Goal: Information Seeking & Learning: Learn about a topic

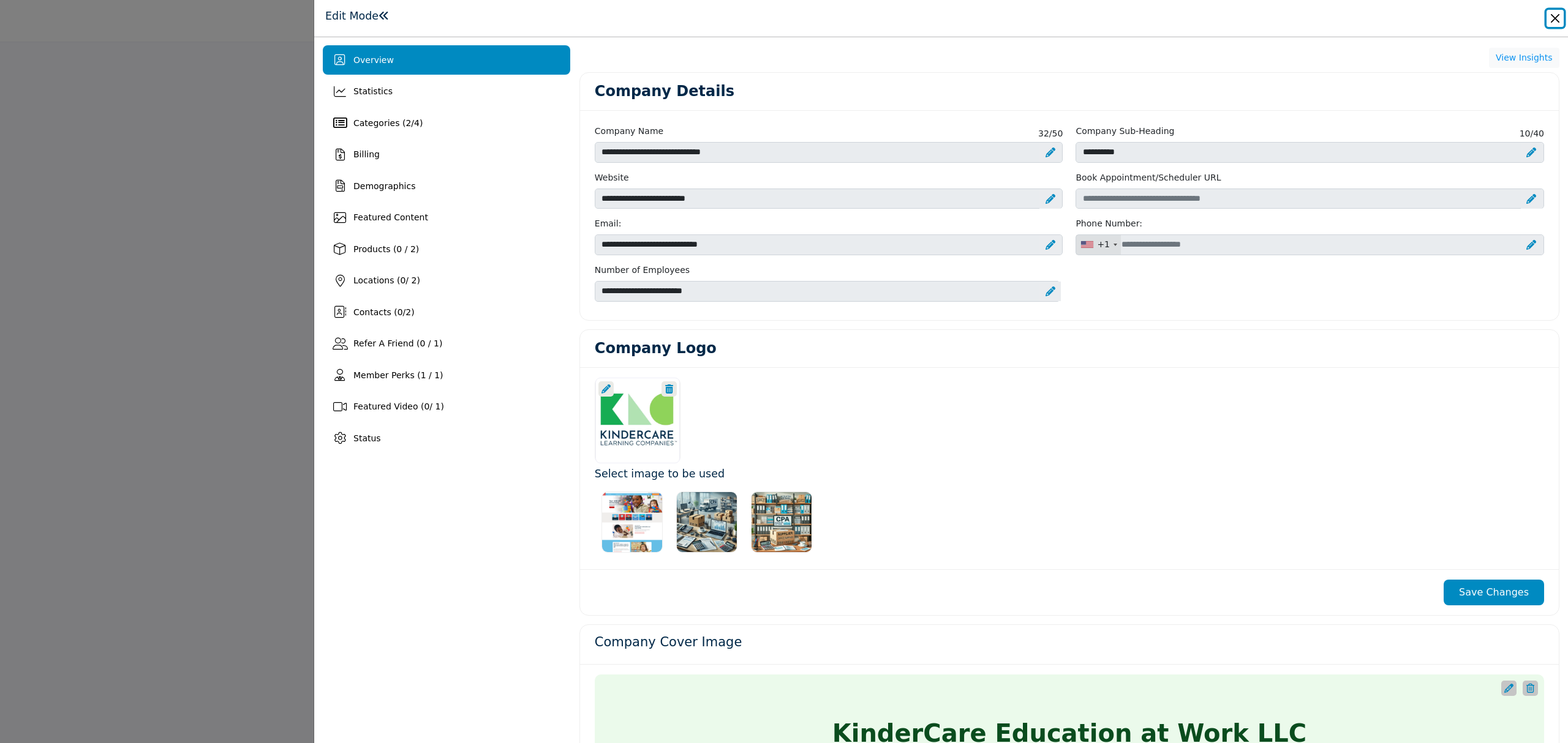
click at [1556, 10] on button "Close" at bounding box center [1555, 18] width 17 height 17
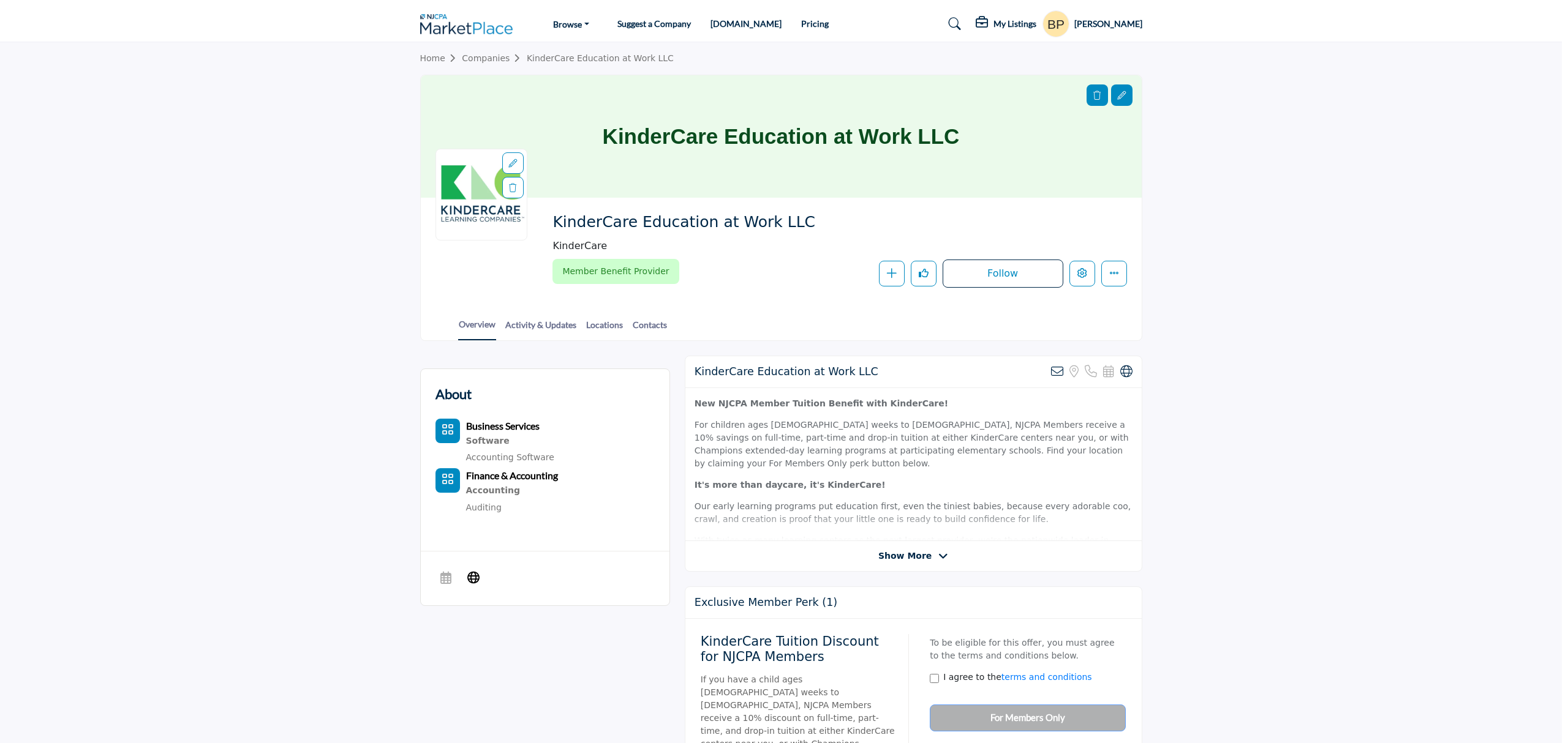
click at [488, 57] on link "Companies" at bounding box center [494, 58] width 65 height 10
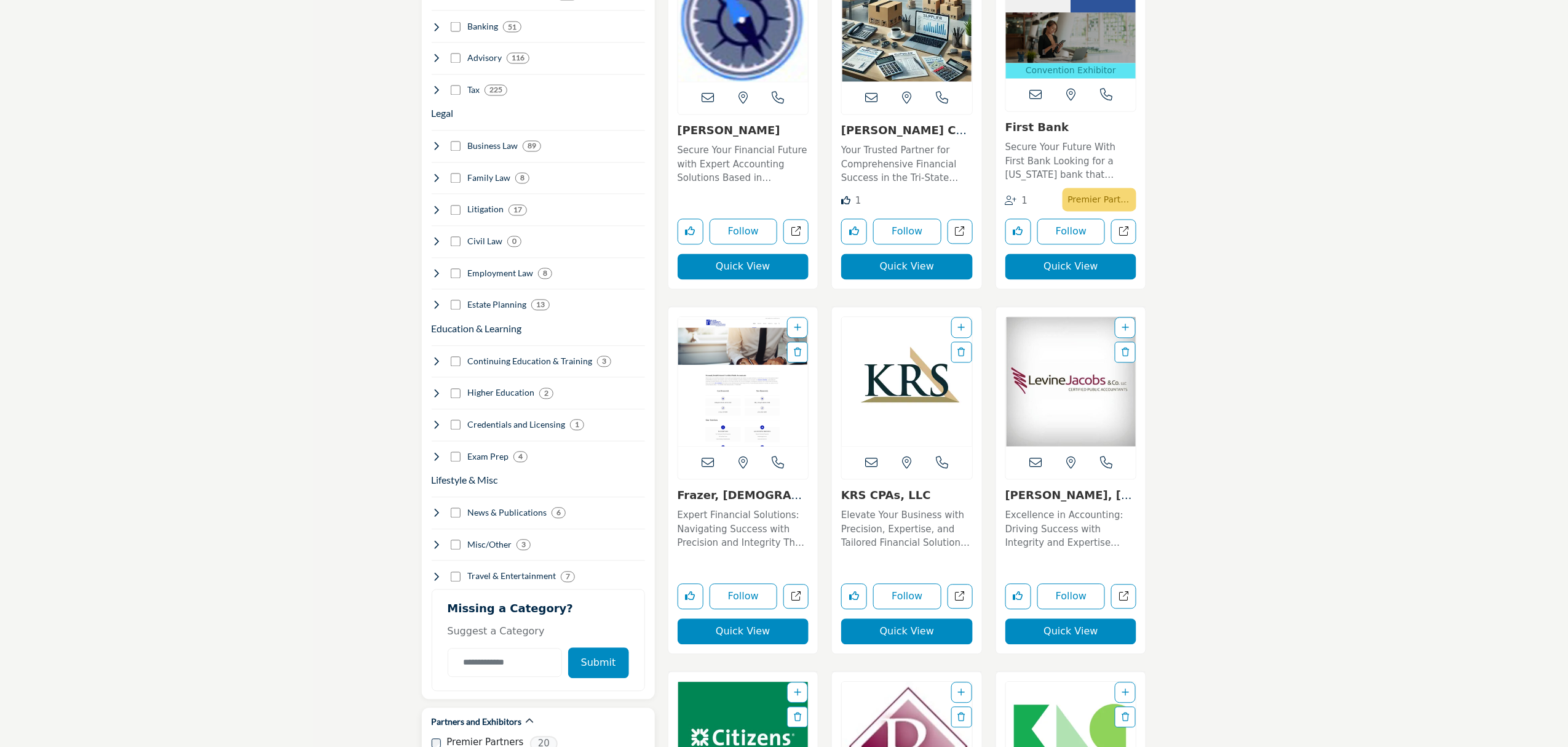
scroll to position [1394, 0]
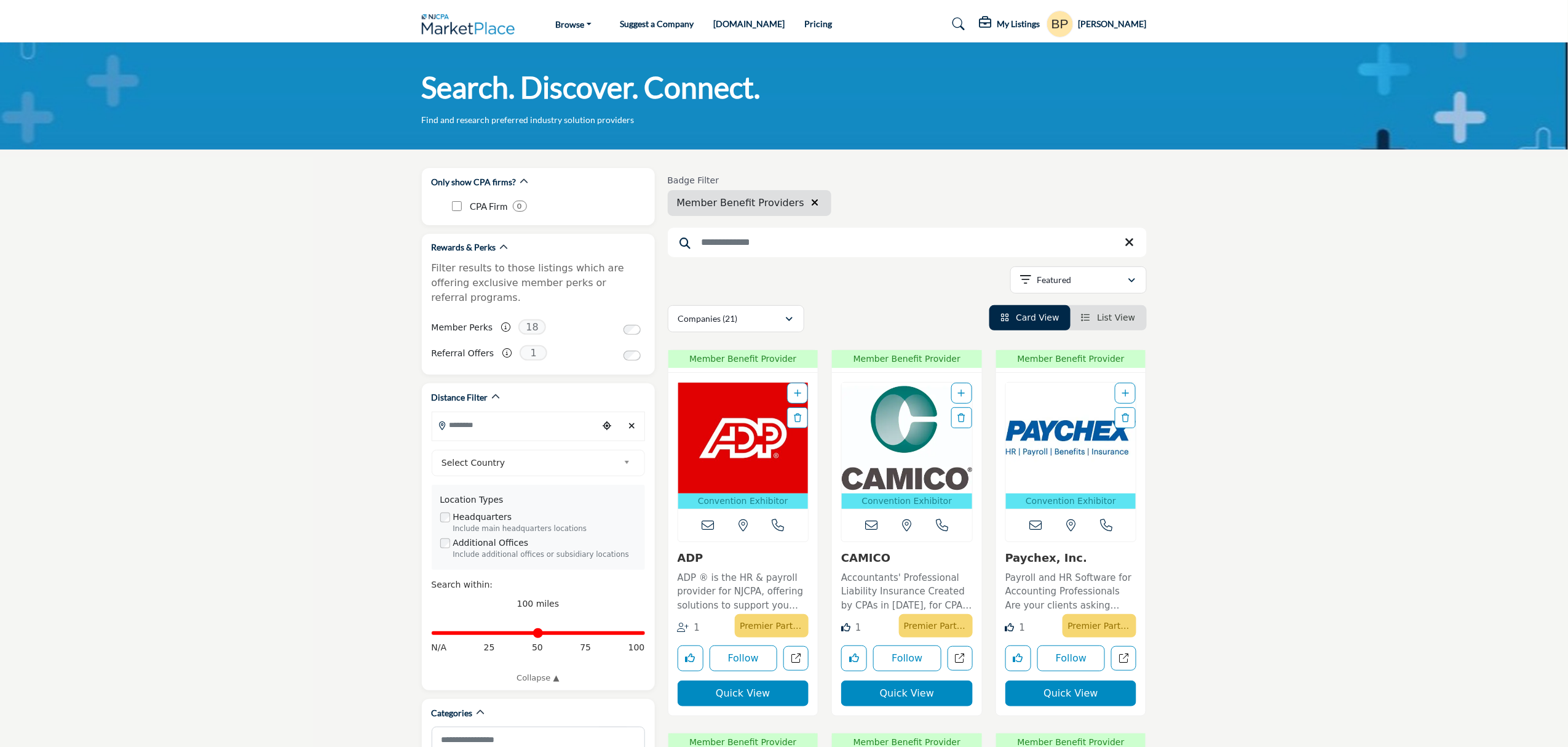
click at [797, 235] on input "Search Keyword" at bounding box center [907, 242] width 479 height 30
click at [794, 233] on input "Search Keyword" at bounding box center [907, 242] width 479 height 30
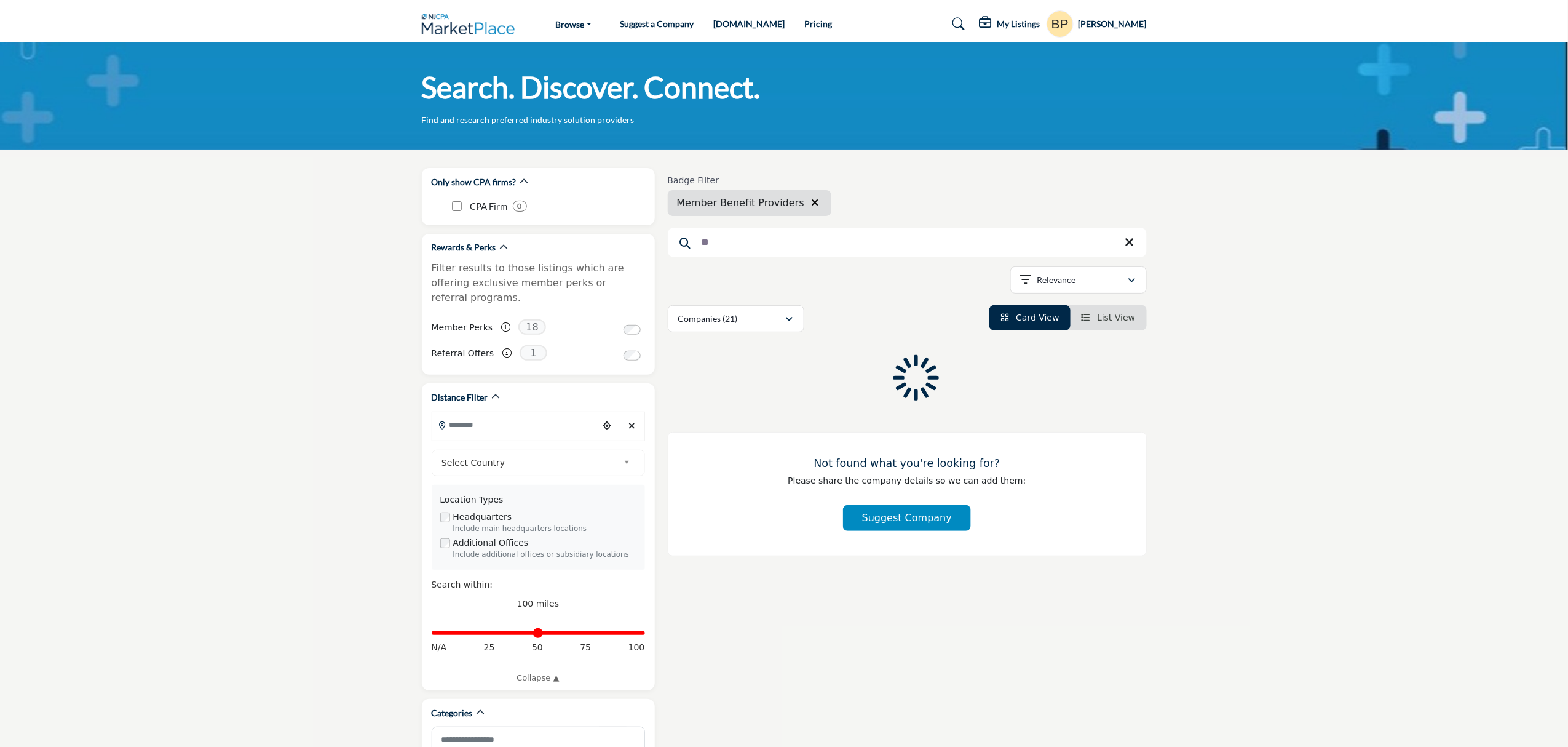
type input "*"
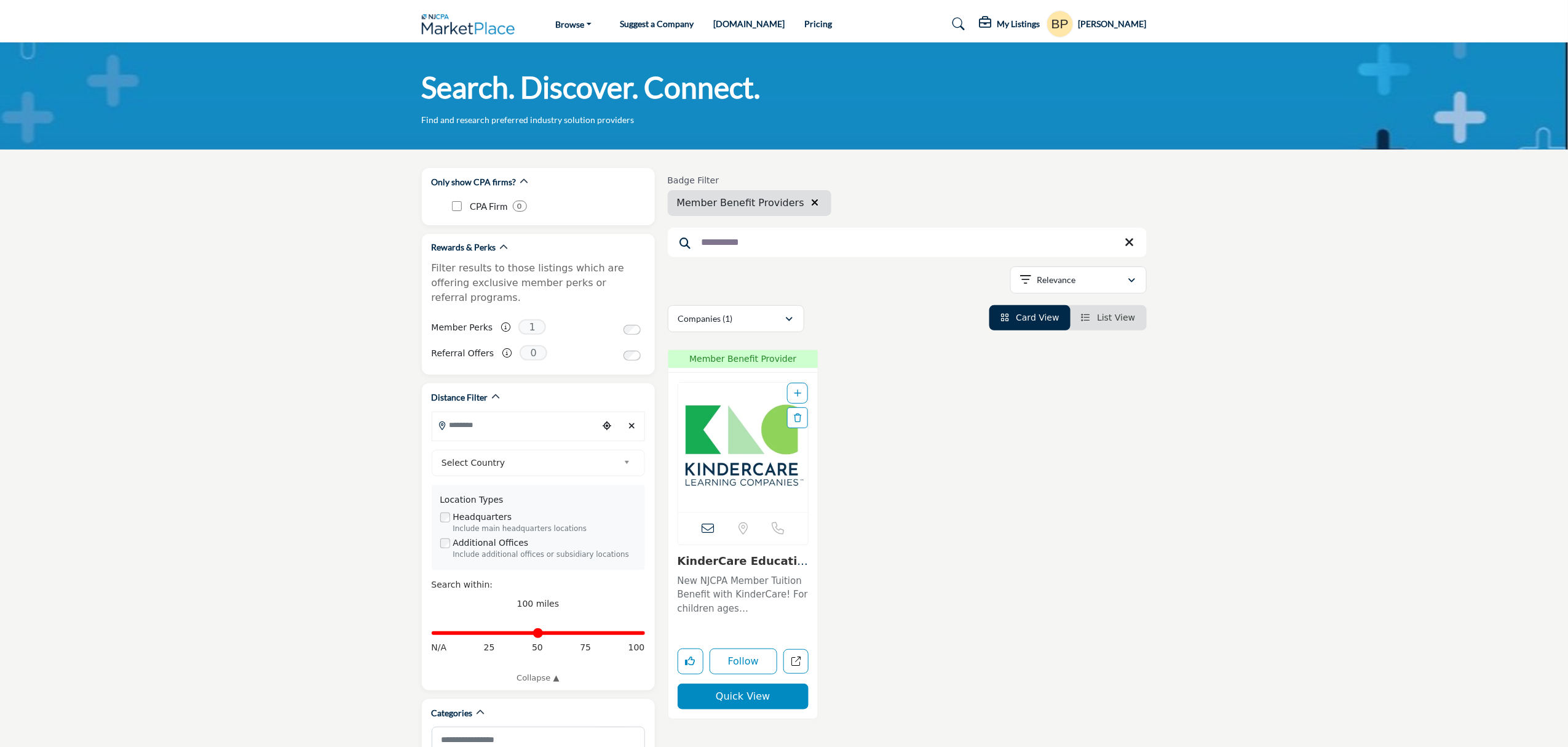
type input "**********"
click at [721, 411] on img "Open Listing in new tab" at bounding box center [743, 447] width 130 height 129
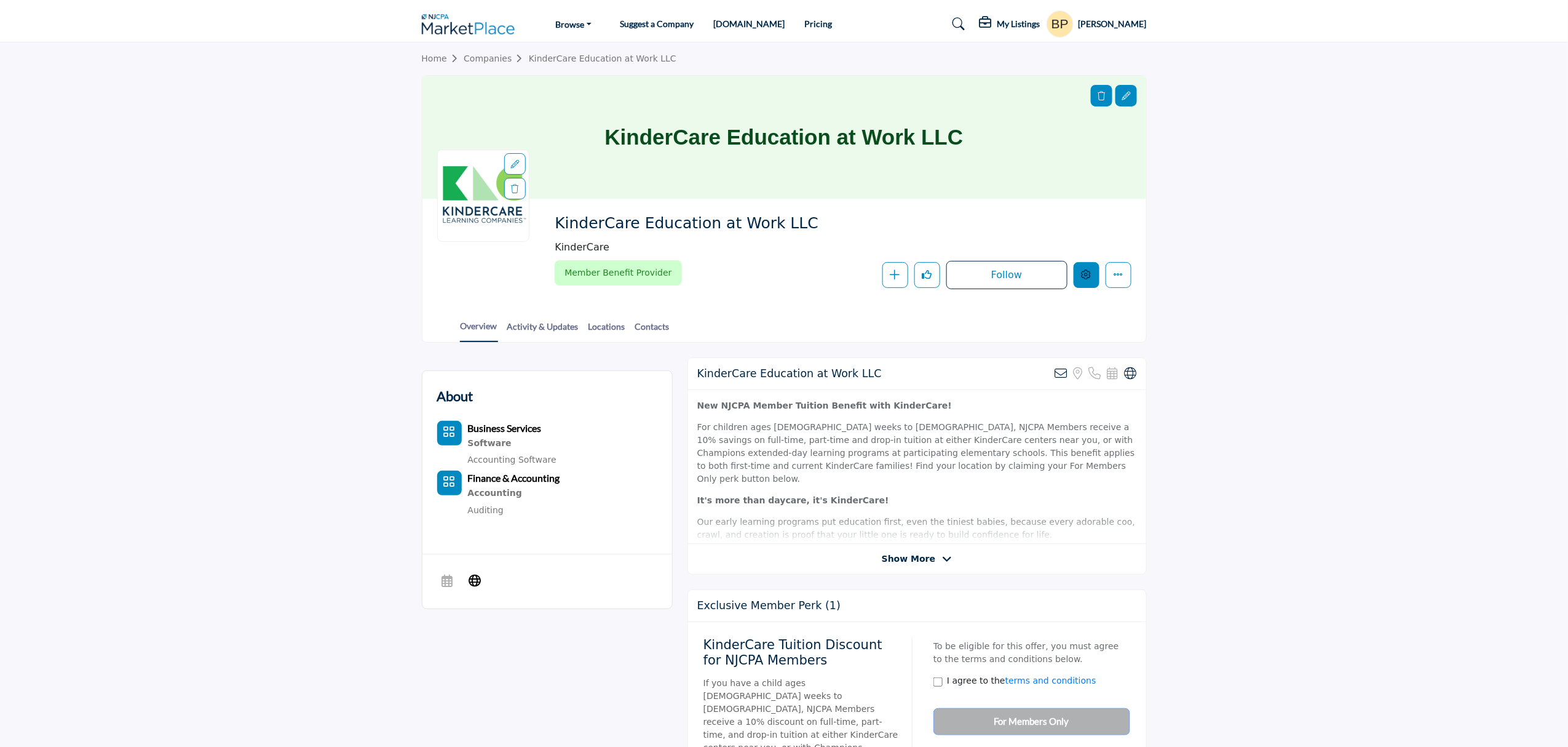
click at [1080, 272] on button "Edit company" at bounding box center [1087, 275] width 26 height 26
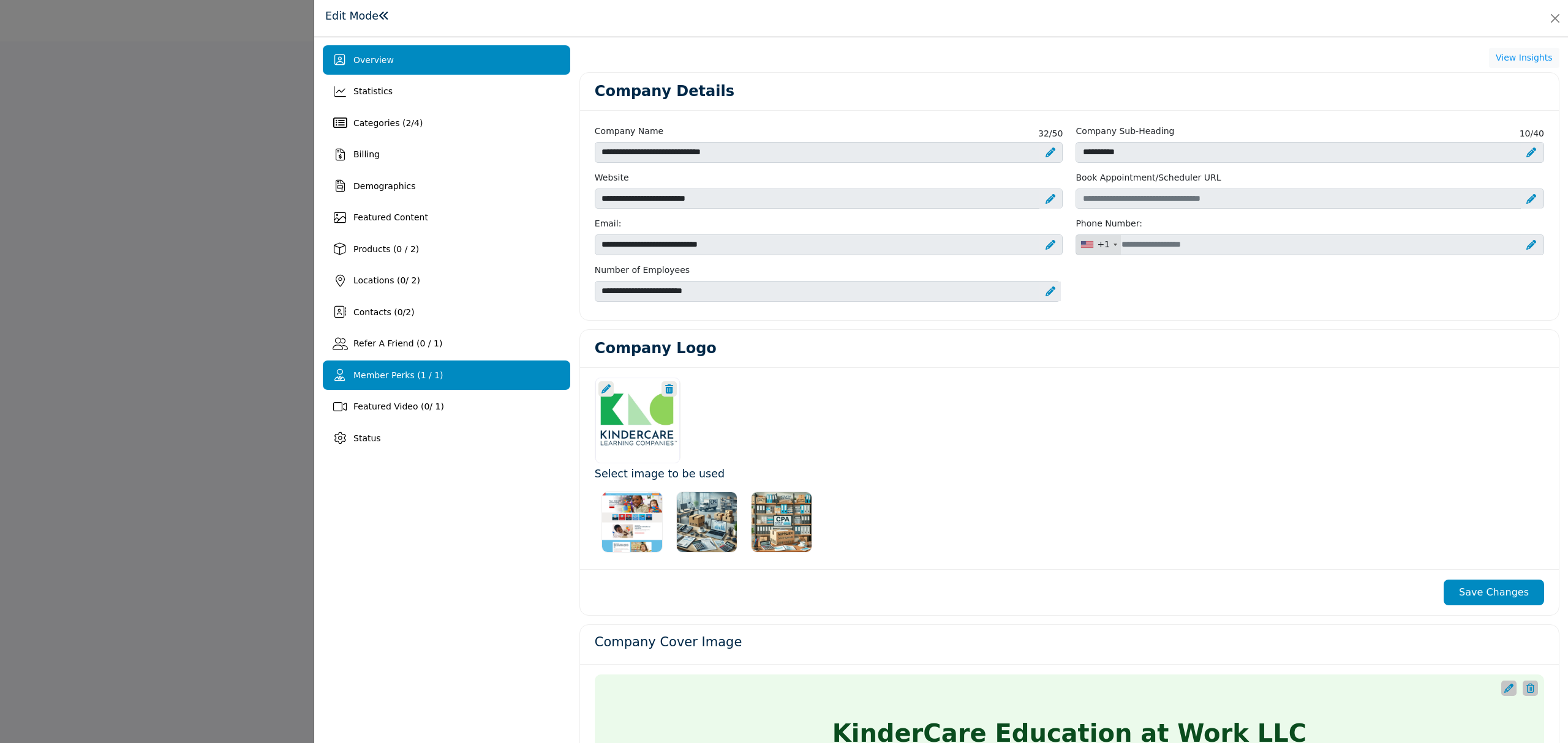
click at [433, 368] on div "Member Perks (1 / 1)" at bounding box center [446, 375] width 248 height 30
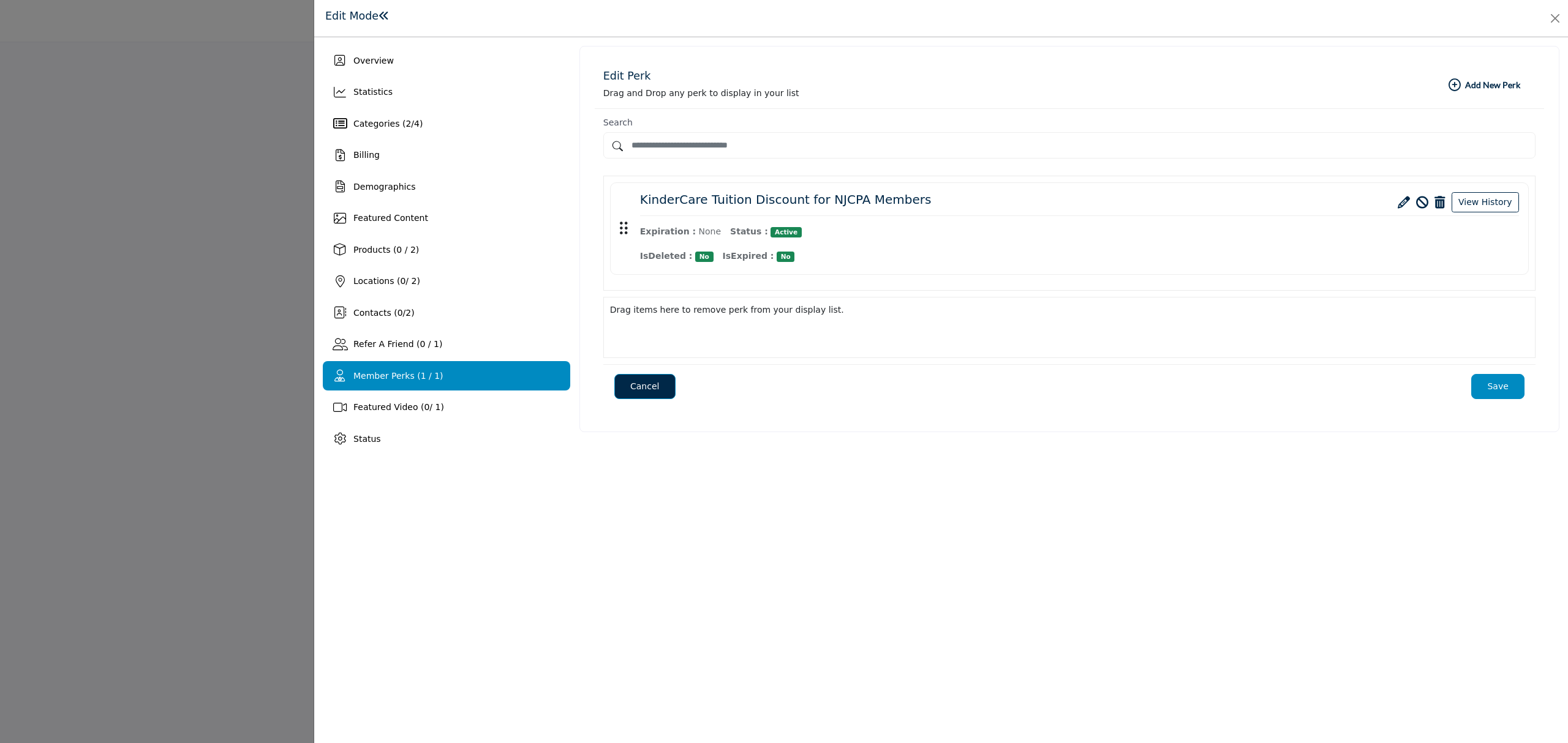
click at [1403, 208] on icon at bounding box center [1403, 202] width 12 height 12
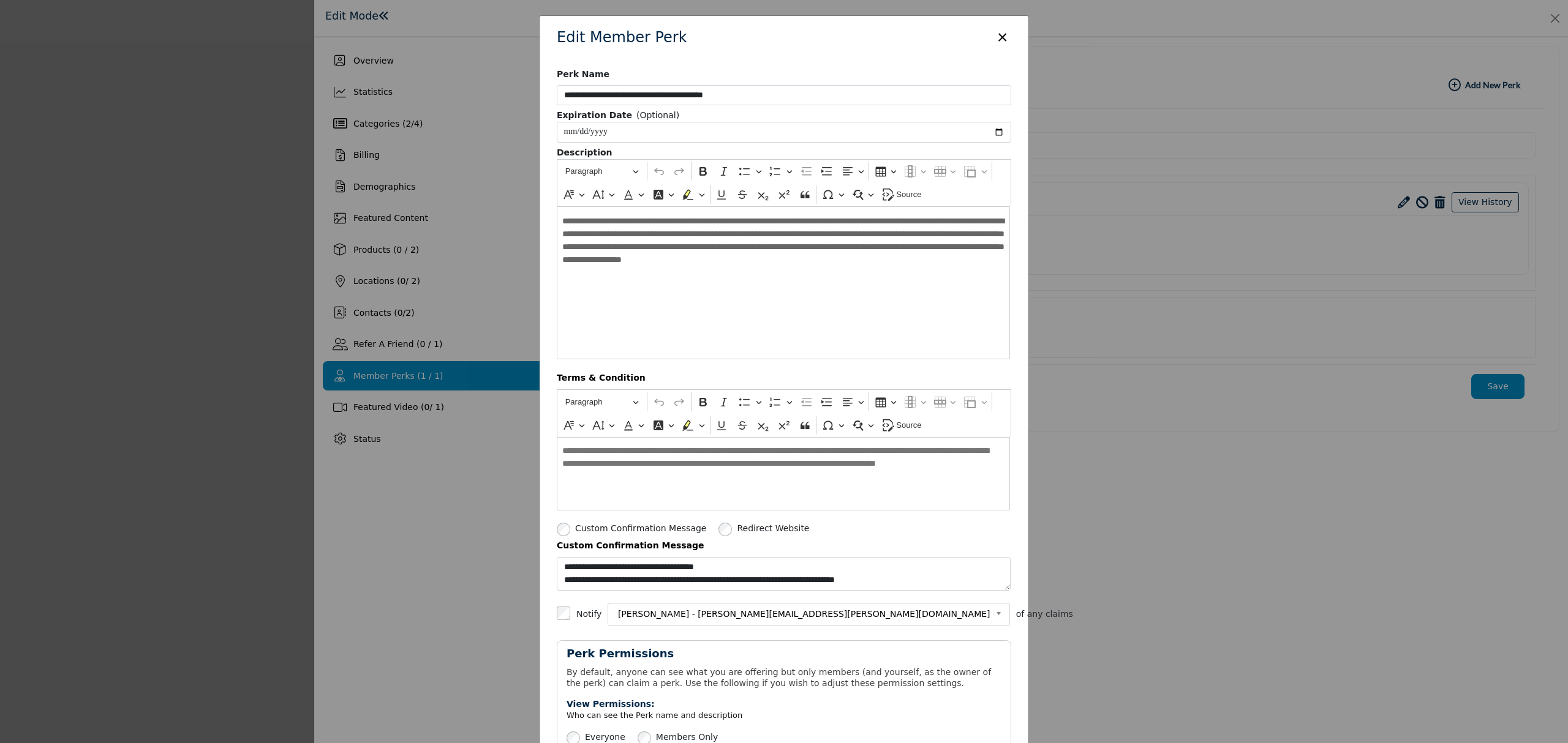
click at [997, 32] on button "×" at bounding box center [1003, 36] width 18 height 23
